Goal: Information Seeking & Learning: Learn about a topic

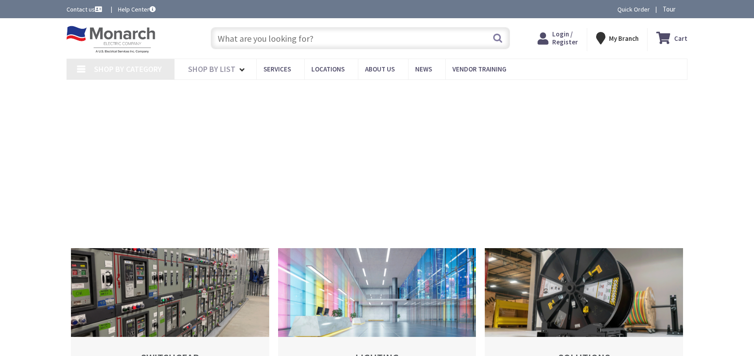
type input "[PERSON_NAME], [GEOGRAPHIC_DATA], [GEOGRAPHIC_DATA]"
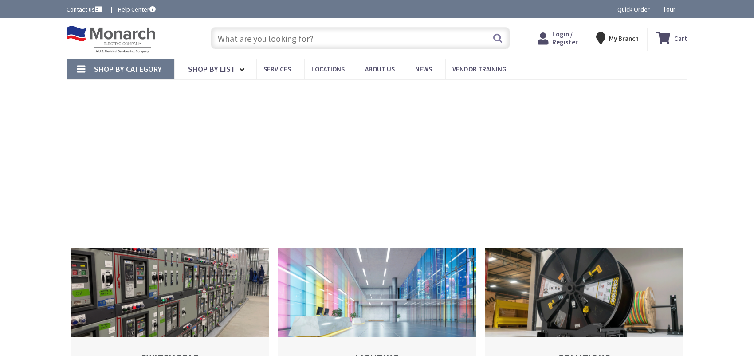
click at [229, 35] on input "text" at bounding box center [360, 38] width 299 height 22
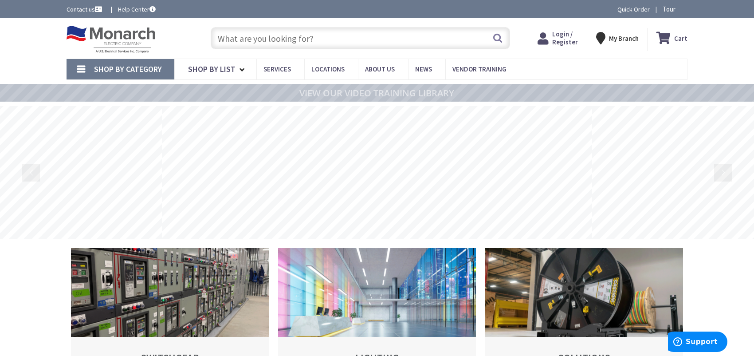
paste input "outdoor led wall pack fixture with 1.5 hour battery back up"
type input "outdoor led wall pack fixture with 1.5 hour battery back up"
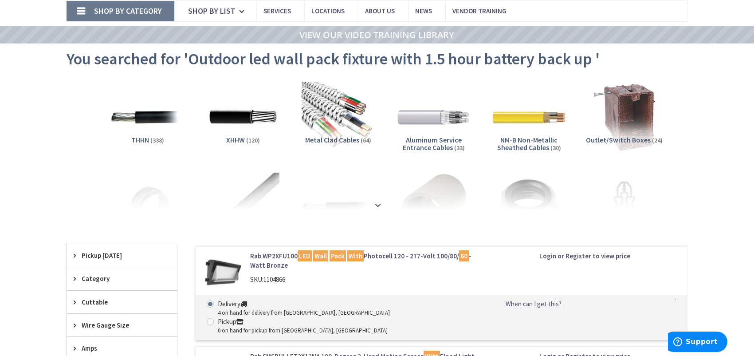
scroll to position [133, 0]
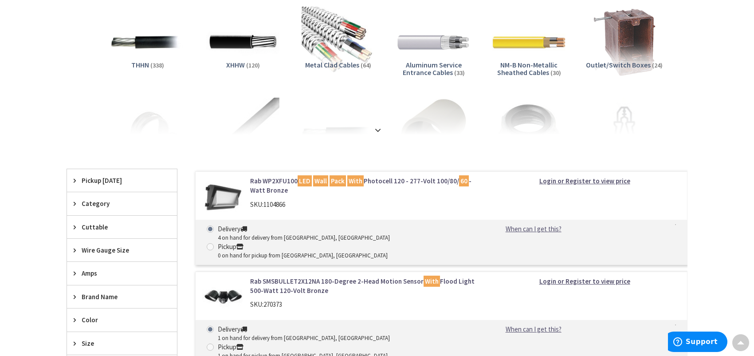
click at [261, 183] on link "Rab WP2XFU100 LED Wall Pack With Photocell 120 - 277-Volt 100/80/ 60 -Watt Bron…" at bounding box center [363, 185] width 226 height 19
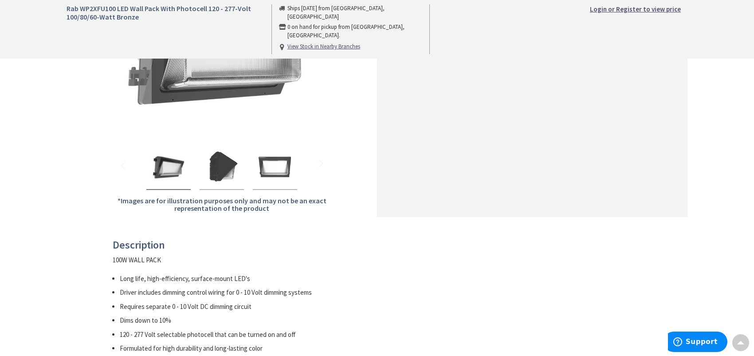
scroll to position [266, 0]
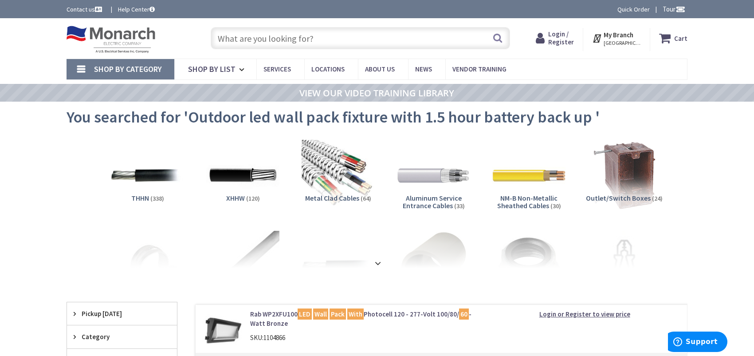
click at [284, 39] on input "text" at bounding box center [360, 38] width 299 height 22
paste input "Emergency LED Wall Pack Fixture"
type input "Emergency LED Wall Pack Fixture"
click at [499, 38] on button "Search" at bounding box center [498, 38] width 12 height 20
